Goal: Find specific page/section: Find specific page/section

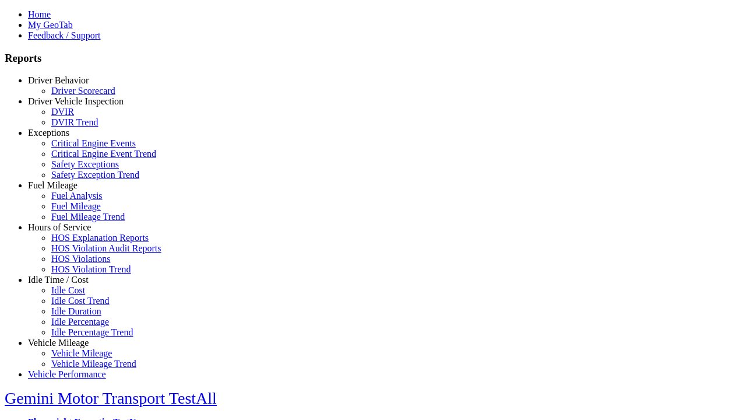
click at [67, 285] on link "Idle Time / Cost" at bounding box center [58, 280] width 61 height 10
click at [76, 295] on link "Idle Cost" at bounding box center [68, 290] width 34 height 10
type input "**********"
